Goal: Information Seeking & Learning: Learn about a topic

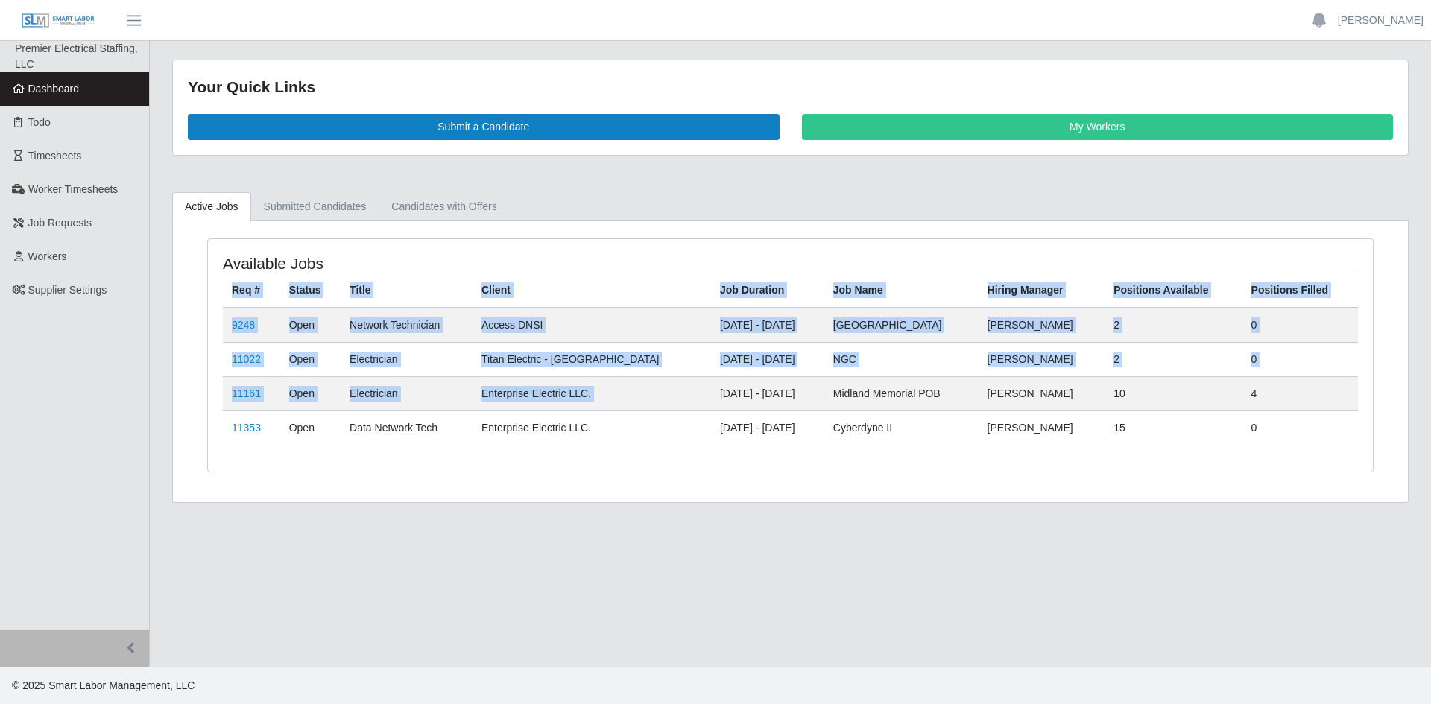
drag, startPoint x: 186, startPoint y: 356, endPoint x: 660, endPoint y: 378, distance: 474.5
click at [657, 378] on div "Available Jobs Req # Status Title Client Job Duration Job Name Hiring Manager P…" at bounding box center [790, 362] width 1235 height 282
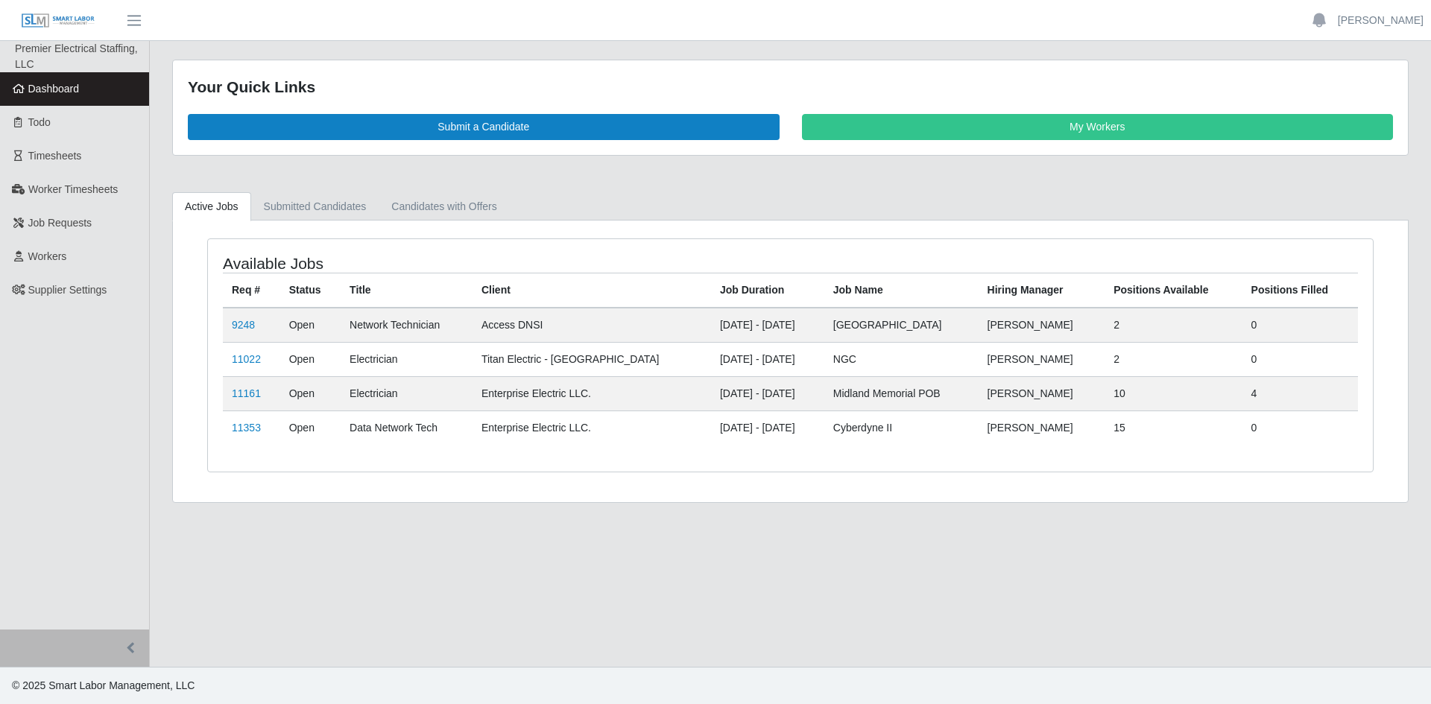
click at [965, 391] on td "Midland Memorial POB" at bounding box center [901, 393] width 154 height 34
drag, startPoint x: 1219, startPoint y: 353, endPoint x: 1119, endPoint y: 368, distance: 101.7
click at [1119, 368] on tr "11022 Open Electrician Titan Electric - Nashville 08/25/2025 - 02/22/2026 NGC J…" at bounding box center [790, 359] width 1135 height 34
drag, startPoint x: 1244, startPoint y: 388, endPoint x: 1283, endPoint y: 412, distance: 46.5
click at [1264, 414] on tbody "9248 Open Network Technician Access DNSI 06/11/2025 - 09/26/2025 Oxford Chuck Y…" at bounding box center [790, 376] width 1135 height 137
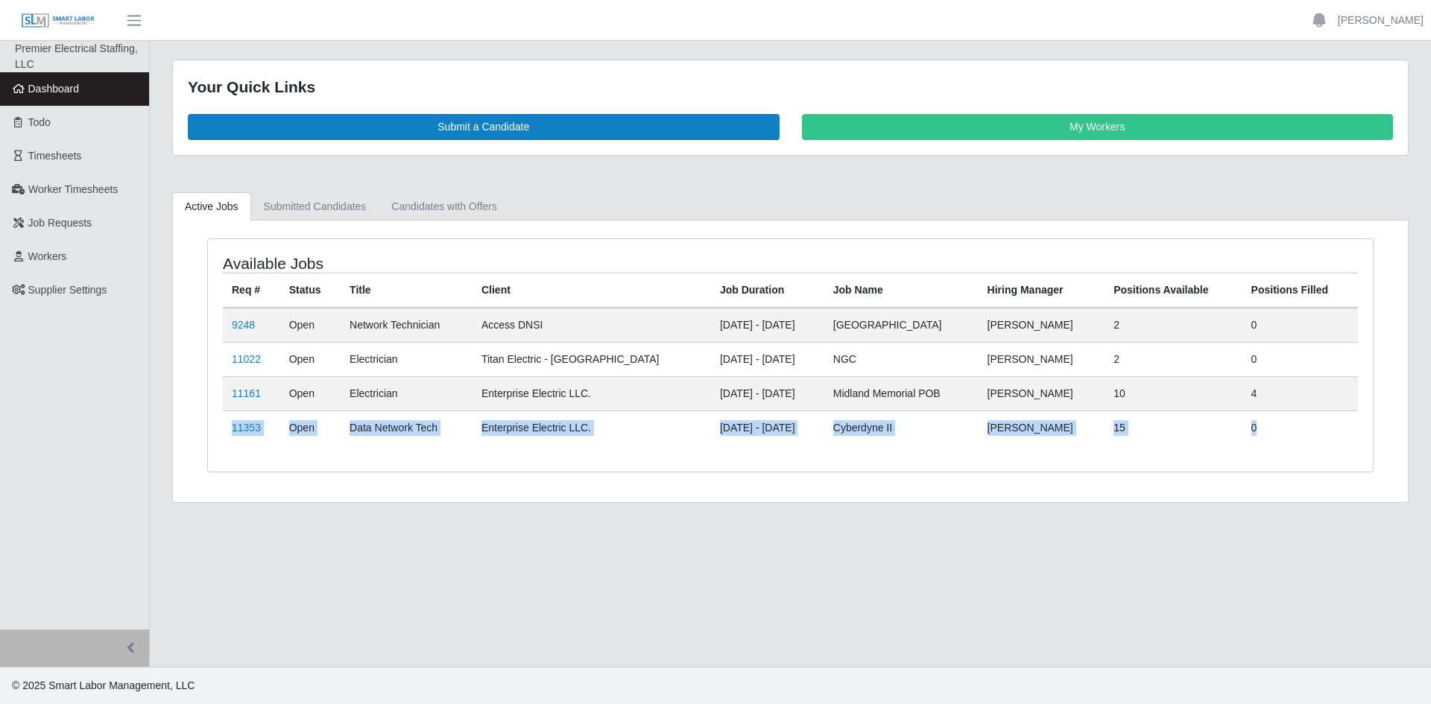
click at [1298, 408] on td "4" at bounding box center [1301, 393] width 116 height 34
click at [1279, 396] on td "4" at bounding box center [1301, 393] width 116 height 34
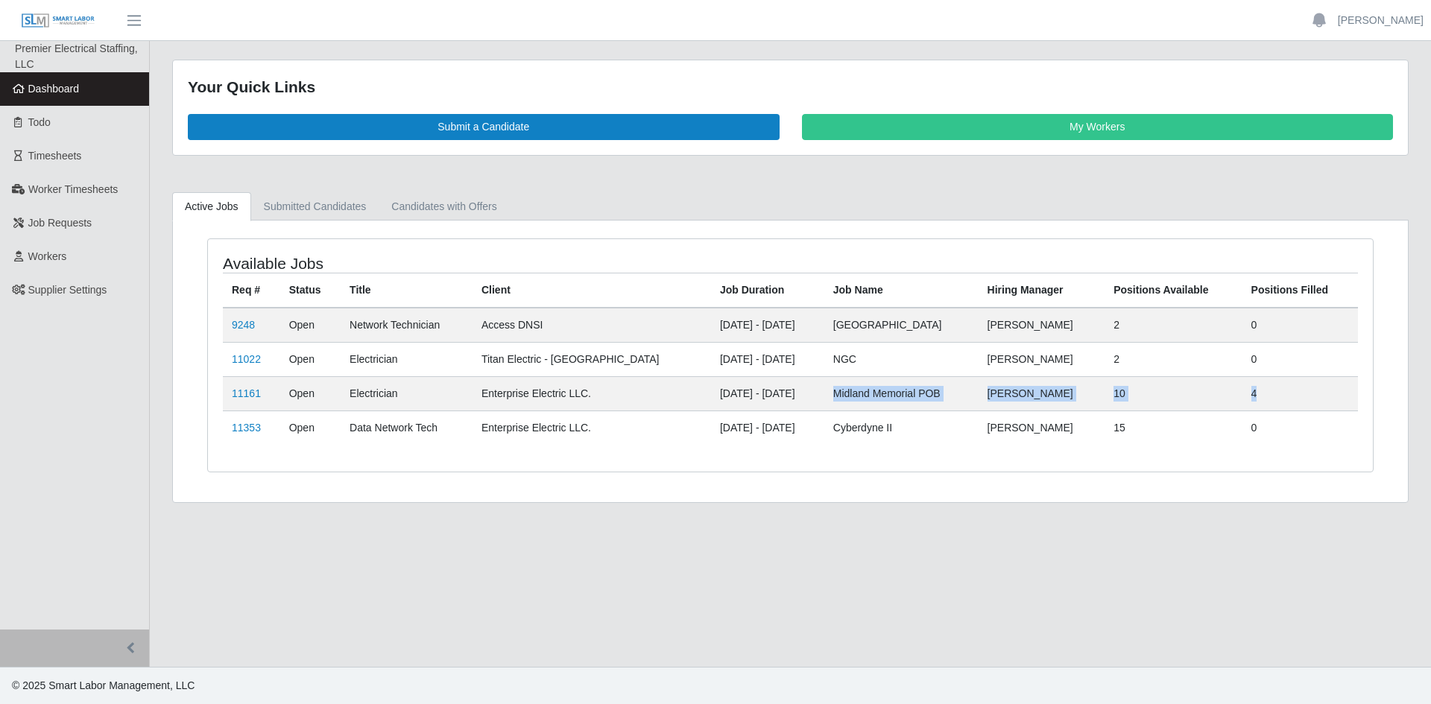
drag, startPoint x: 1304, startPoint y: 394, endPoint x: 817, endPoint y: 399, distance: 487.5
click at [817, 399] on tr "11161 Open Electrician Enterprise Electric LLC. 09/05/2025 - 01/09/2026 Midland…" at bounding box center [790, 393] width 1135 height 34
click at [824, 399] on td "Midland Memorial POB" at bounding box center [901, 393] width 154 height 34
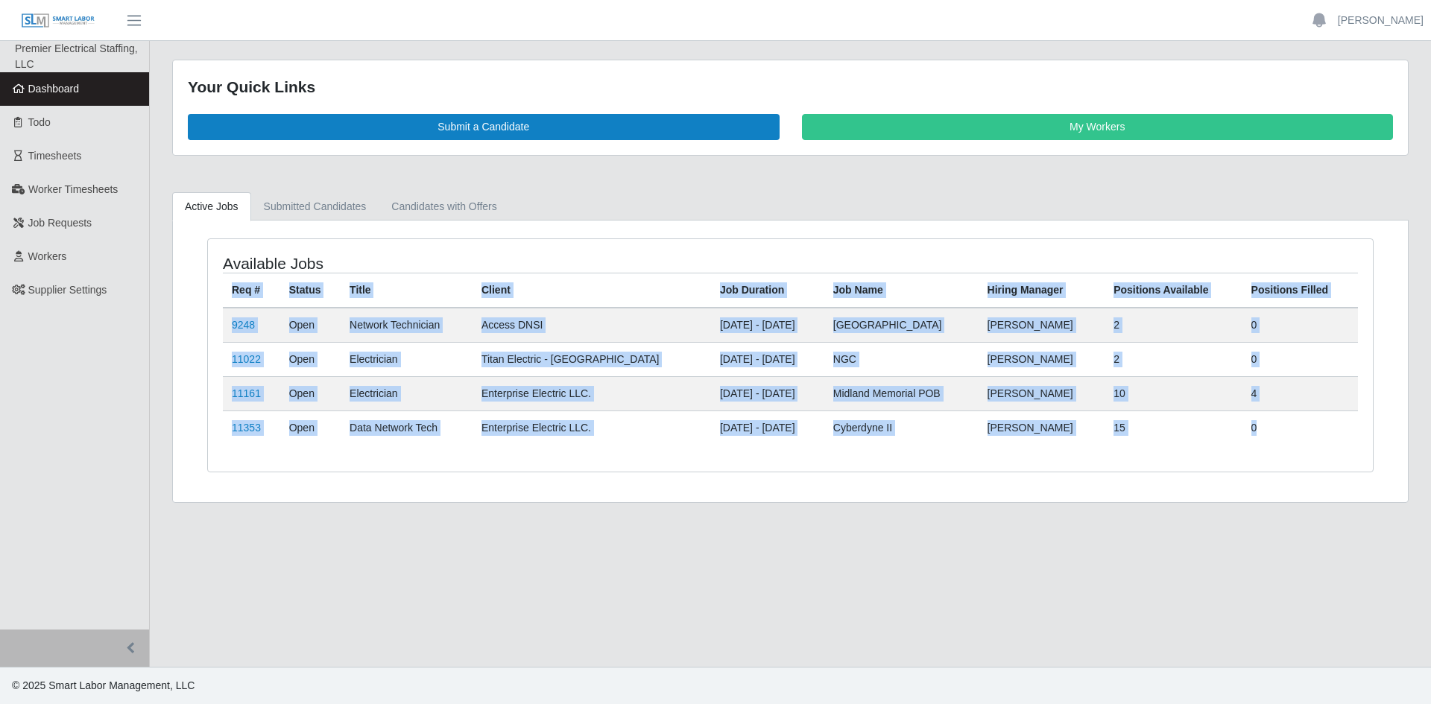
drag, startPoint x: 1279, startPoint y: 429, endPoint x: 498, endPoint y: 445, distance: 781.3
click at [498, 445] on div "Available Jobs Req # Status Title Client Job Duration Job Name Hiring Manager P…" at bounding box center [790, 355] width 1165 height 233
click at [490, 445] on div "Available Jobs Req # Status Title Client Job Duration Job Name Hiring Manager P…" at bounding box center [790, 355] width 1165 height 233
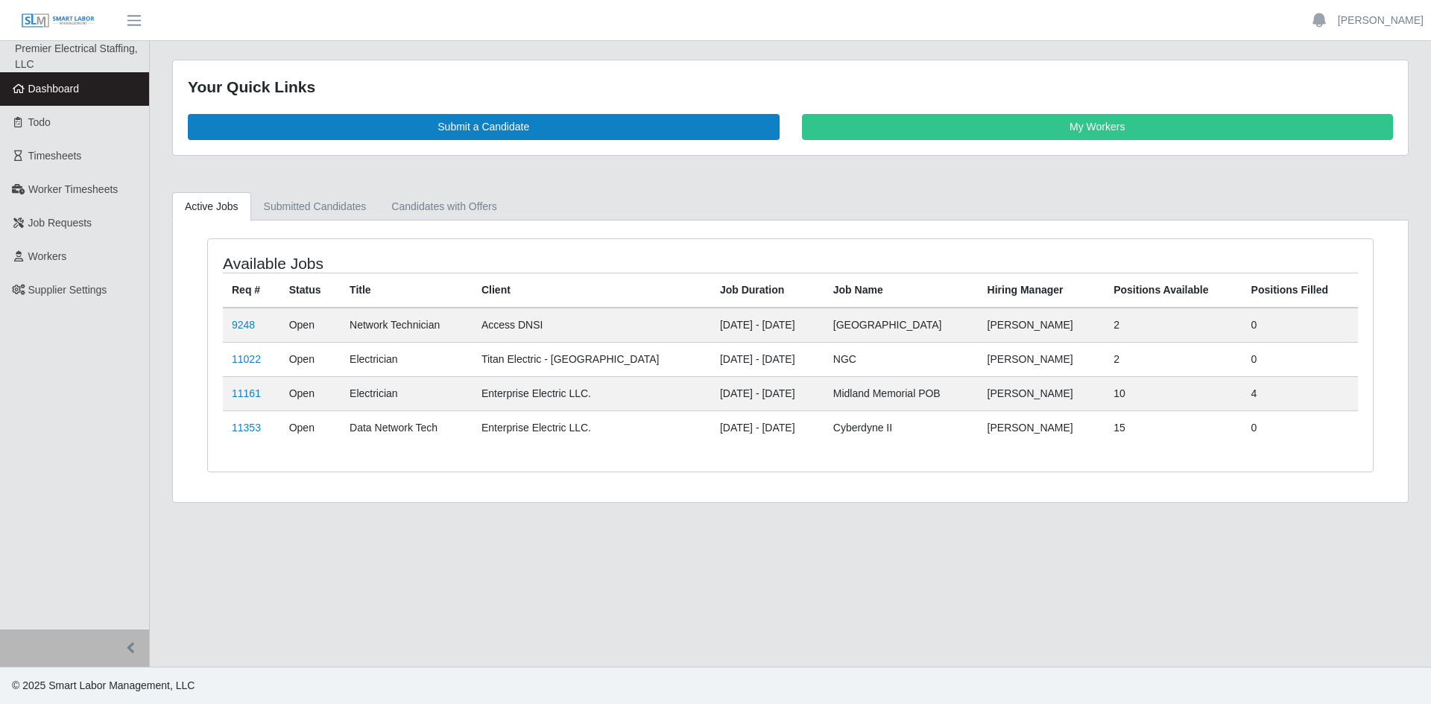
drag, startPoint x: 899, startPoint y: 325, endPoint x: 789, endPoint y: 335, distance: 110.0
click at [789, 335] on tr "9248 Open Network Technician Access DNSI 06/11/2025 - 09/26/2025 Oxford Chuck Y…" at bounding box center [790, 325] width 1135 height 35
drag, startPoint x: 307, startPoint y: 423, endPoint x: 730, endPoint y: 426, distance: 422.6
click at [651, 417] on tr "11353 Open Data Network Tech Enterprise Electric LLC. 09/24/2025 - 02/06/2026 C…" at bounding box center [790, 428] width 1135 height 34
click at [997, 464] on div "Available Jobs Req # Status Title Client Job Duration Job Name Hiring Manager P…" at bounding box center [790, 355] width 1165 height 233
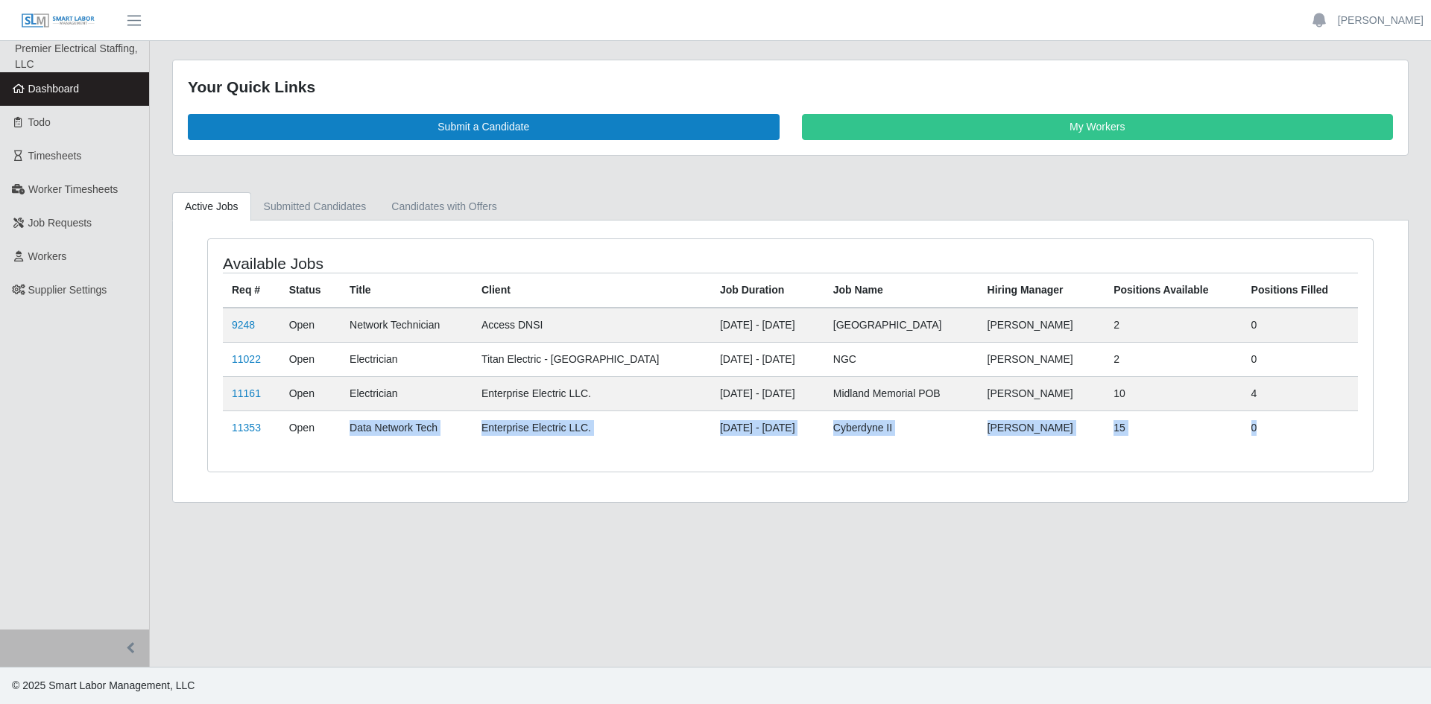
drag, startPoint x: 1290, startPoint y: 440, endPoint x: 337, endPoint y: 428, distance: 953.4
click at [335, 428] on tr "11353 Open Data Network Tech Enterprise Electric LLC. 09/24/2025 - 02/06/2026 C…" at bounding box center [790, 428] width 1135 height 34
click at [361, 429] on td "Data Network Tech" at bounding box center [407, 428] width 132 height 34
